Goal: Task Accomplishment & Management: Manage account settings

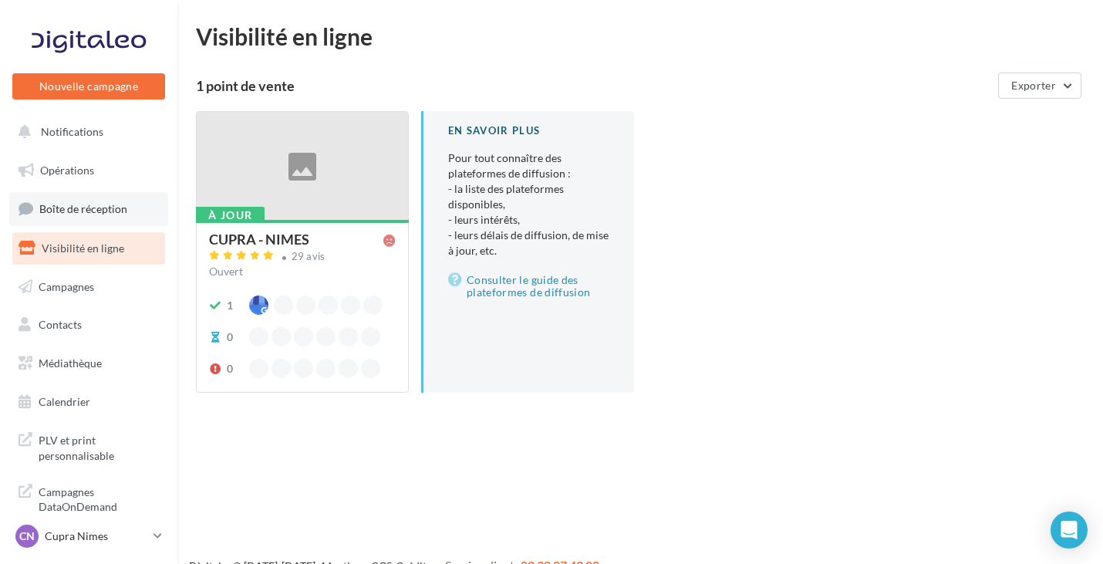
click at [113, 206] on span "Boîte de réception" at bounding box center [83, 208] width 88 height 13
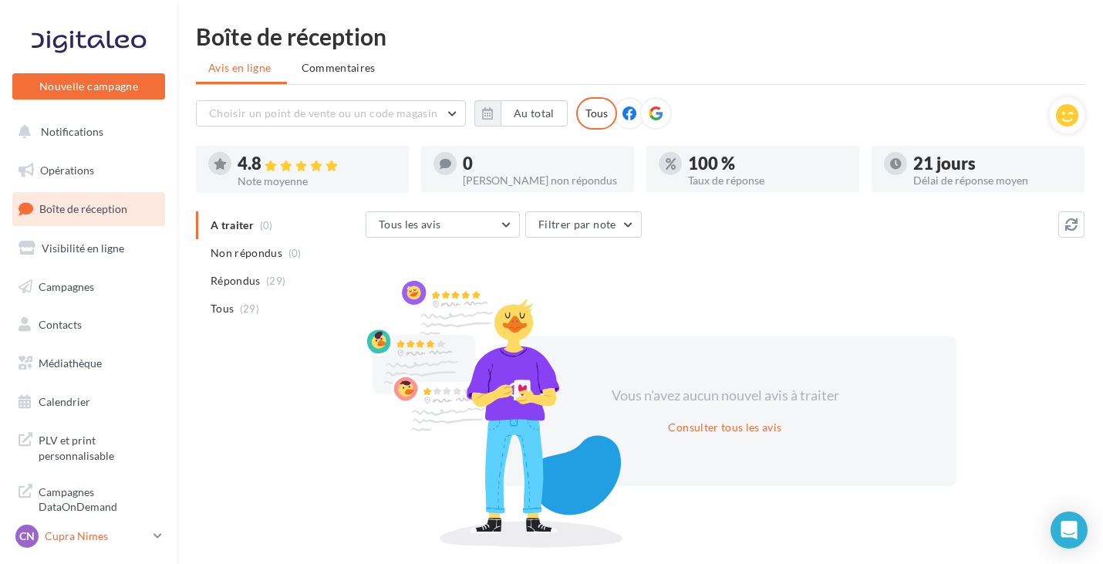
click at [147, 544] on div "CN Cupra Nimes cupra_nimes" at bounding box center [81, 535] width 132 height 23
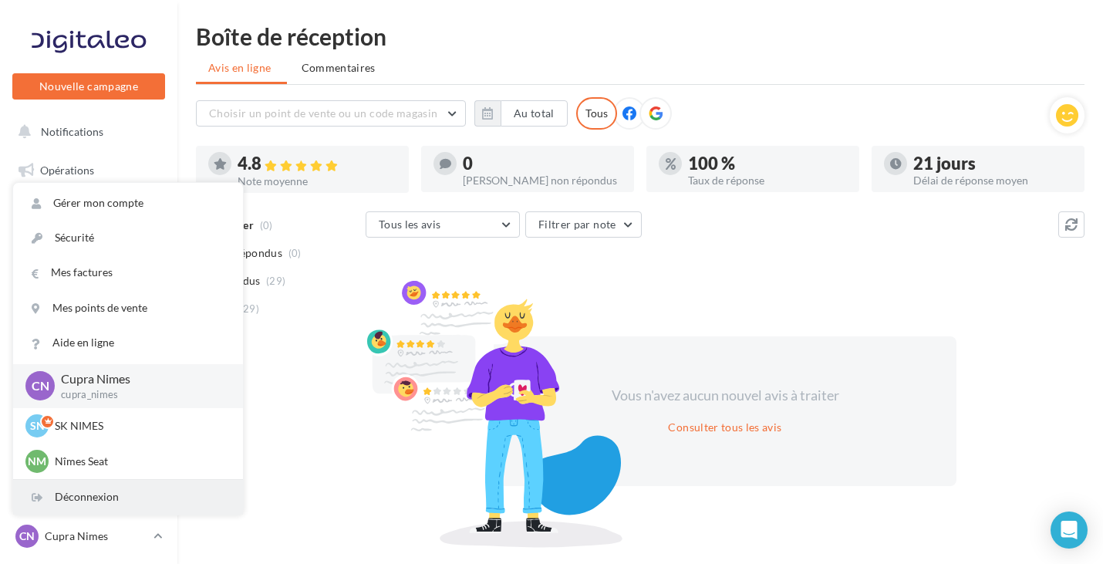
click at [167, 497] on div "Déconnexion" at bounding box center [128, 497] width 230 height 35
